Goal: Task Accomplishment & Management: Use online tool/utility

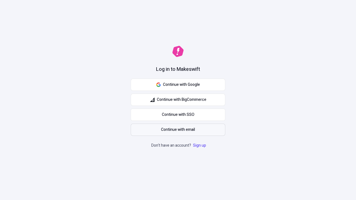
click at [178, 130] on span "Continue with email" at bounding box center [178, 130] width 34 height 6
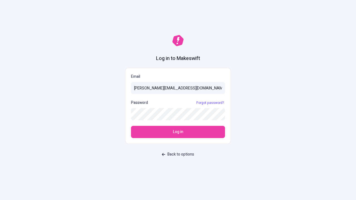
type input "[PERSON_NAME][EMAIL_ADDRESS][DOMAIN_NAME]"
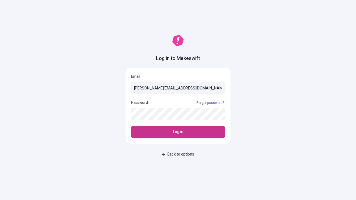
click at [178, 132] on span "Log in" at bounding box center [178, 132] width 10 height 6
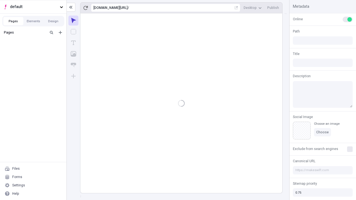
type input "/deep-link-acidus"
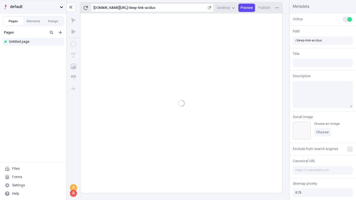
click at [33, 7] on span "default" at bounding box center [34, 7] width 48 height 6
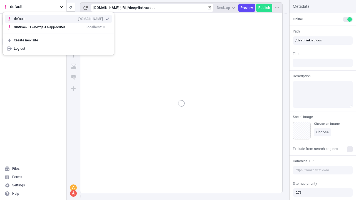
click at [78, 18] on div "[DOMAIN_NAME]" at bounding box center [90, 19] width 25 height 4
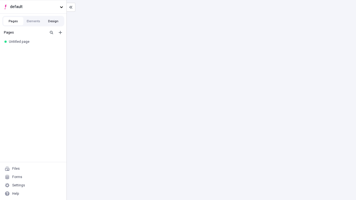
click at [53, 21] on button "Design" at bounding box center [53, 21] width 20 height 8
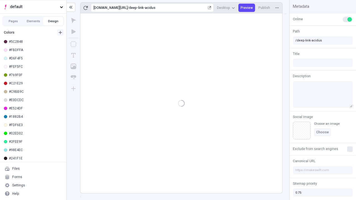
click at [60, 33] on icon "button" at bounding box center [60, 32] width 3 height 3
